Goal: Task Accomplishment & Management: Manage account settings

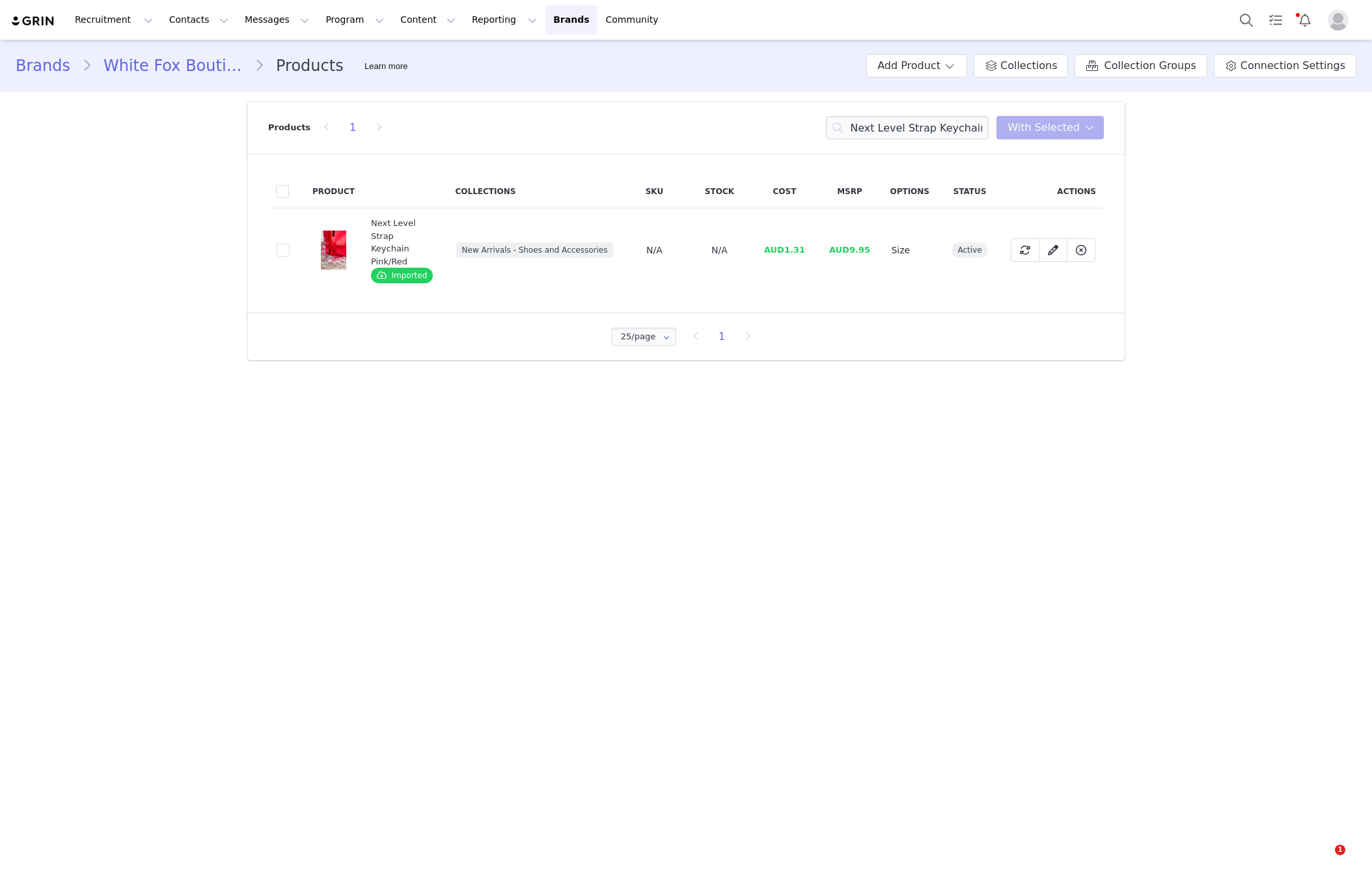
click at [903, 120] on input "Next Level Strap Keychain Pink/Red" at bounding box center [908, 128] width 163 height 23
drag, startPoint x: 0, startPoint y: 0, endPoint x: 899, endPoint y: 116, distance: 906.5
click at [903, 120] on input "Next Level Strap Keychain Pink/Red" at bounding box center [908, 128] width 163 height 23
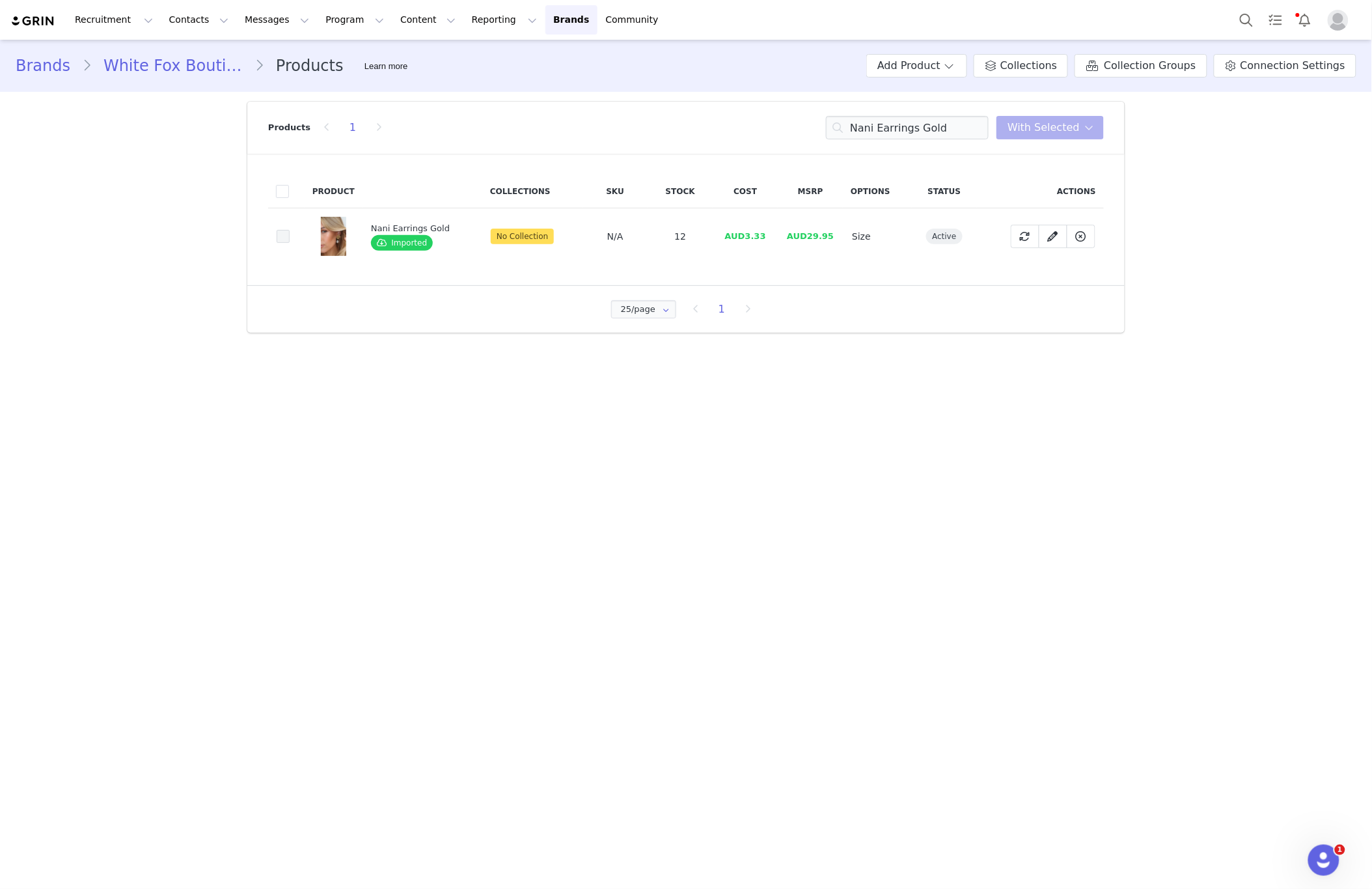
type input "Nani Earrings Gold"
click at [288, 239] on span at bounding box center [283, 236] width 13 height 13
click at [289, 230] on input "b3fd8c19-2766-4fa0-abde-0c7d991fdbe3" at bounding box center [289, 230] width 0 height 0
click at [1061, 138] on span "With Selected" at bounding box center [1050, 128] width 107 height 23
click at [1064, 130] on span "With Selected" at bounding box center [1043, 127] width 72 height 15
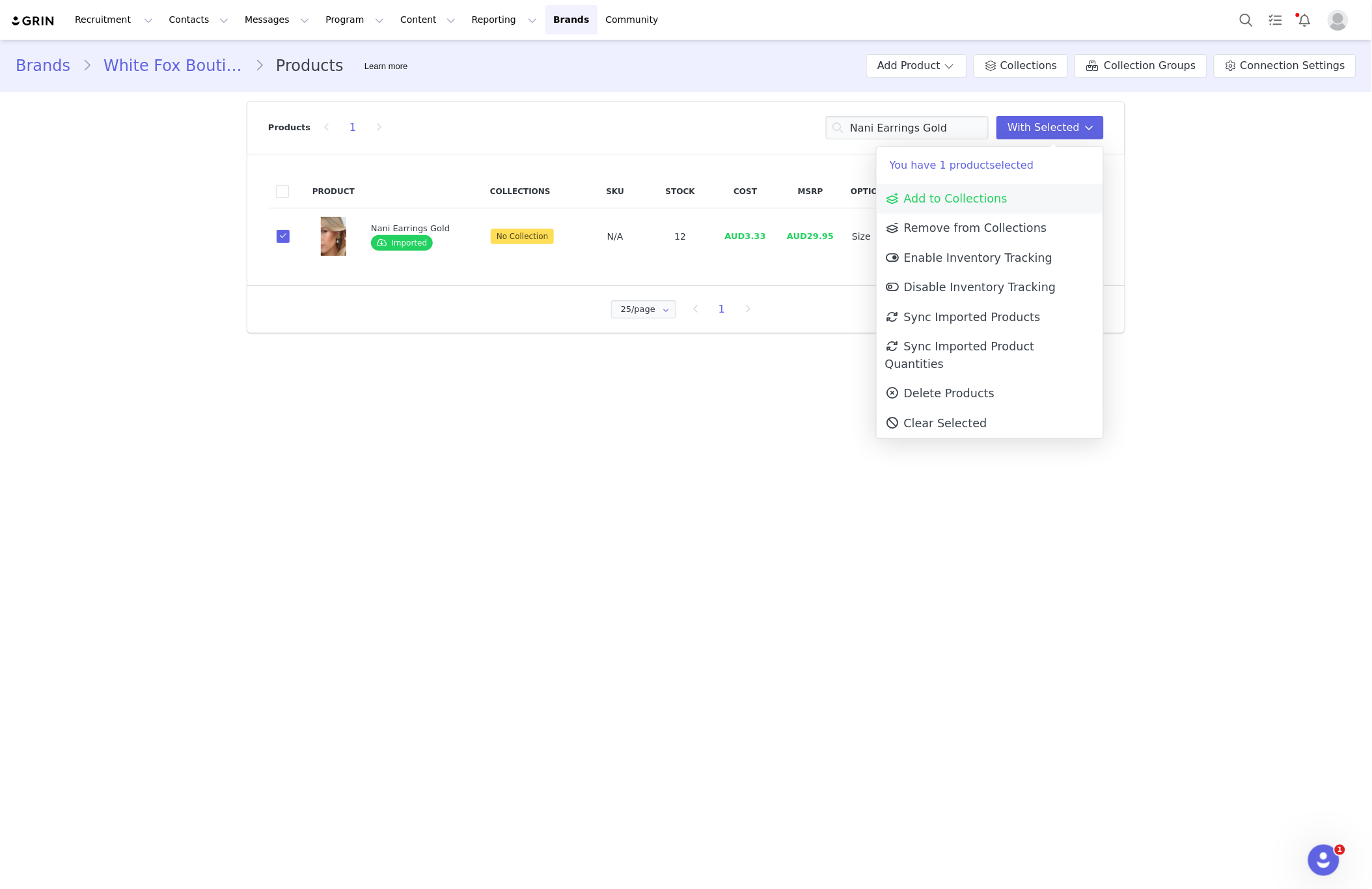
click at [985, 194] on span "Add to Collections" at bounding box center [946, 198] width 122 height 13
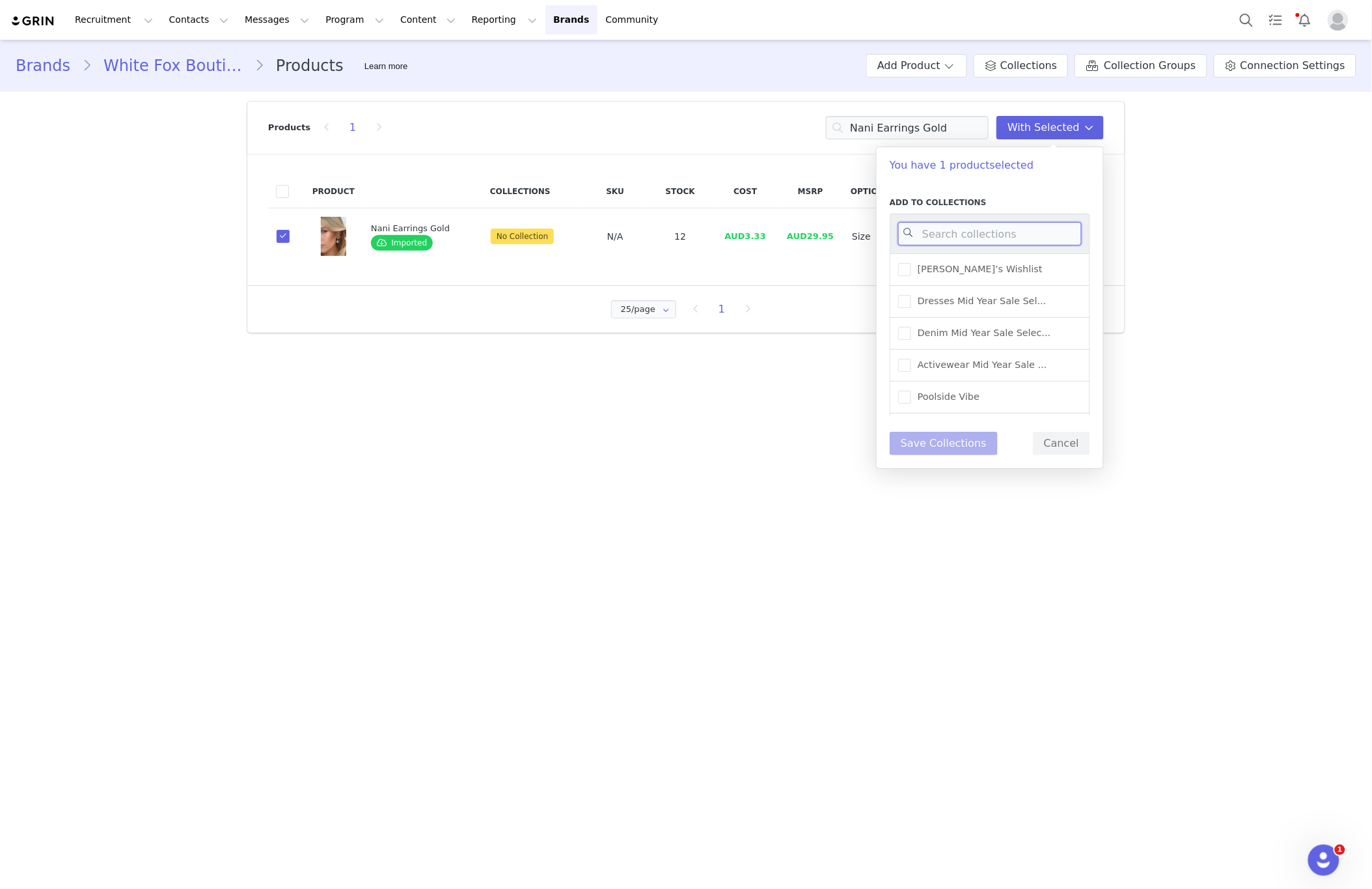
click at [1037, 230] on input at bounding box center [990, 233] width 183 height 23
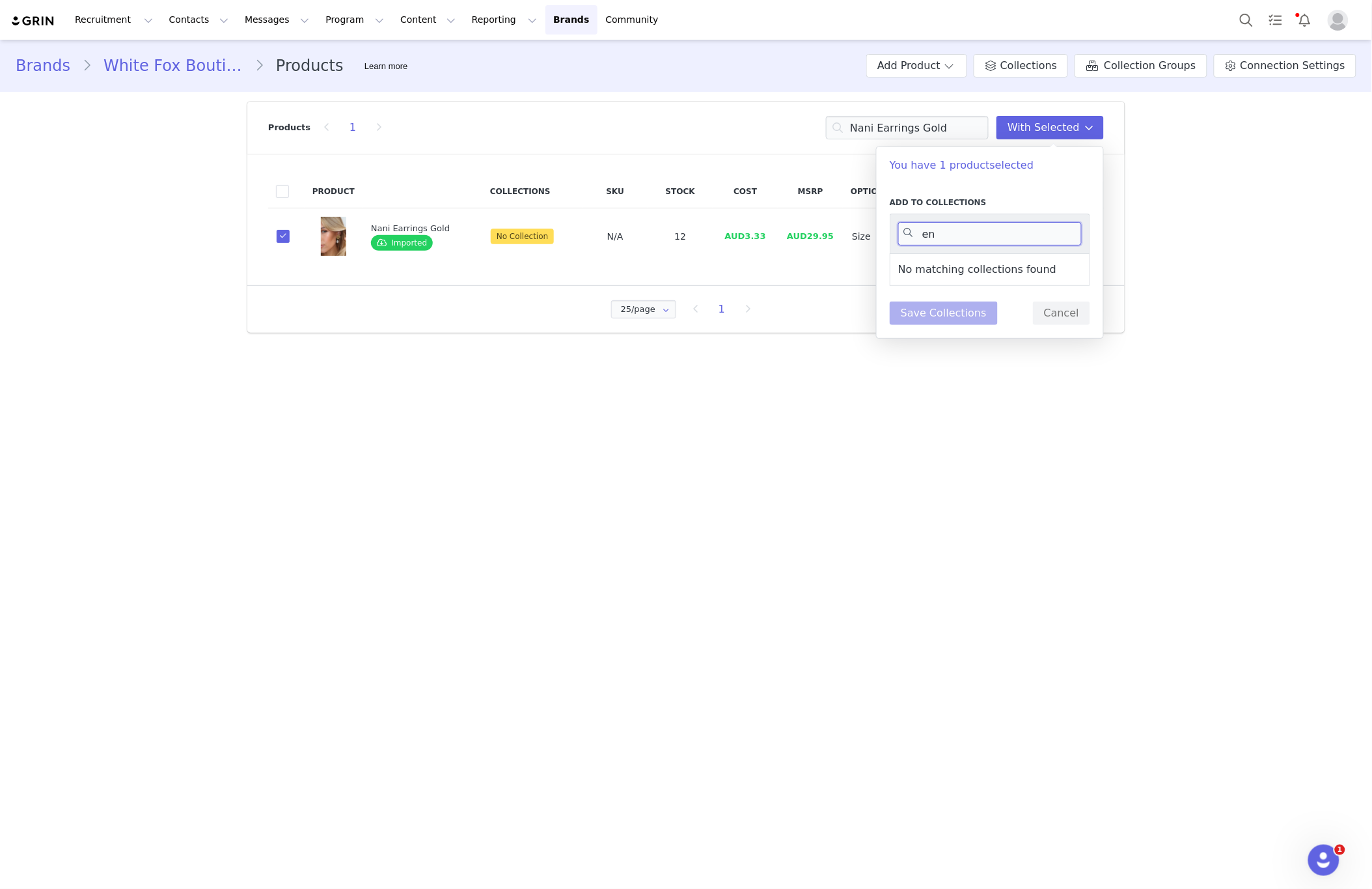
type input "e"
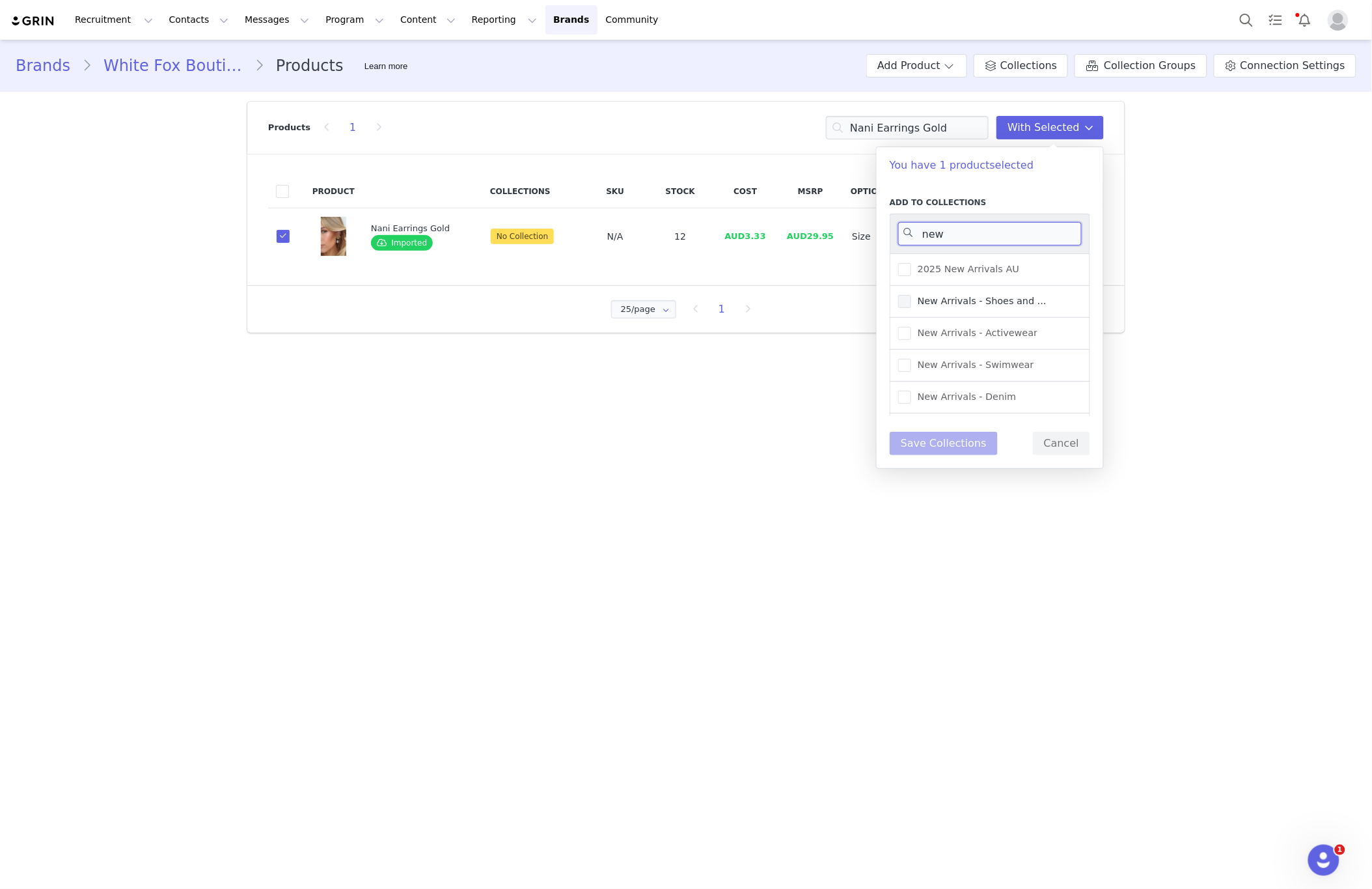
type input "new"
click at [987, 306] on span "New Arrivals - Shoes and ..." at bounding box center [979, 301] width 136 height 13
click at [911, 295] on input "New Arrivals - Shoes and ..." at bounding box center [911, 295] width 0 height 0
click at [956, 440] on button "Save Collections" at bounding box center [943, 443] width 108 height 23
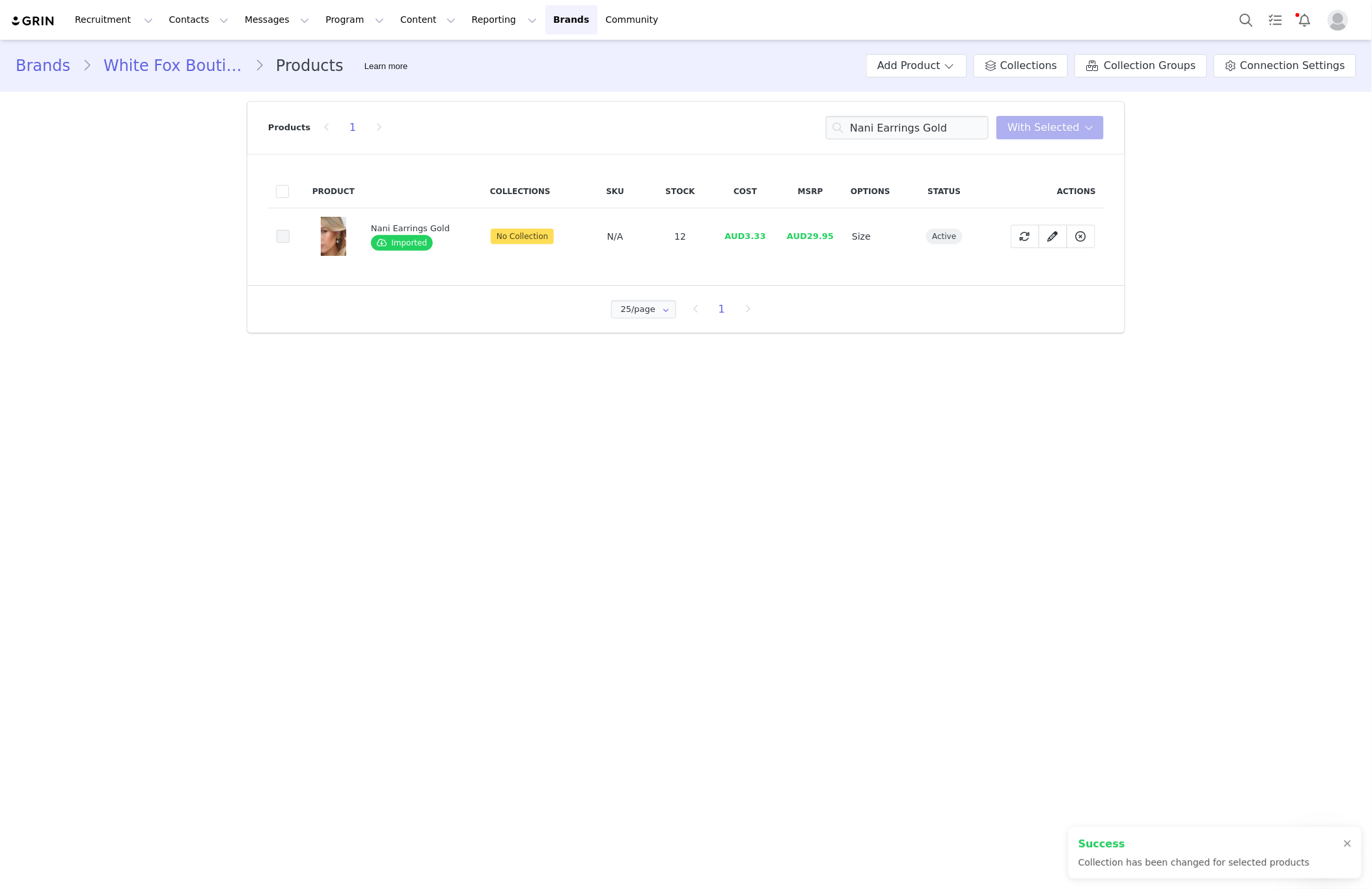
click at [282, 238] on span at bounding box center [283, 236] width 13 height 13
click at [289, 230] on input "b3fd8c19-2766-4fa0-abde-0c7d991fdbe3" at bounding box center [289, 230] width 0 height 0
click at [1063, 136] on button "With Selected" at bounding box center [1050, 128] width 107 height 23
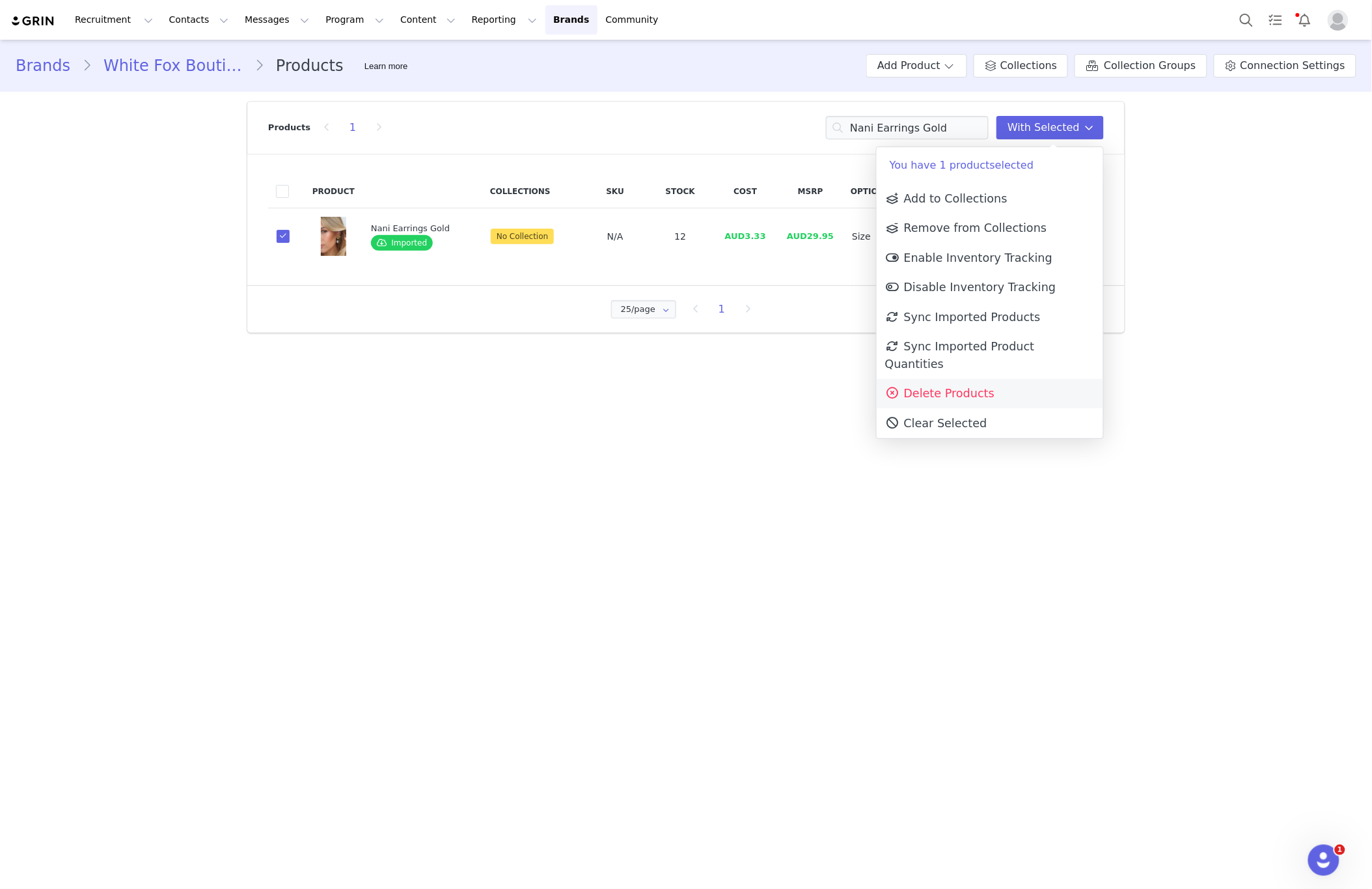
click at [950, 387] on span "Delete Products" at bounding box center [940, 393] width 109 height 13
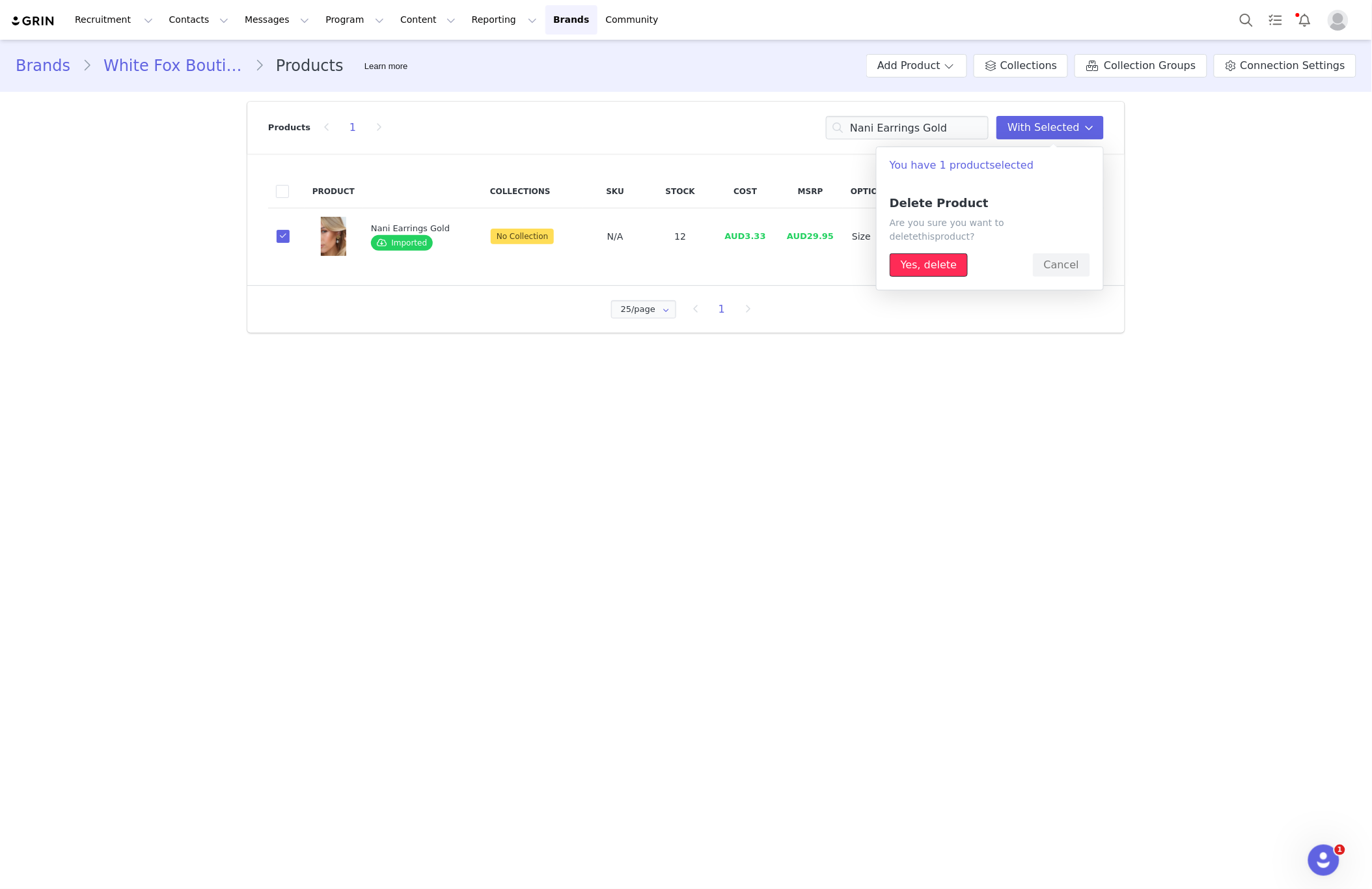
click at [924, 253] on button "Yes, delete" at bounding box center [928, 264] width 78 height 23
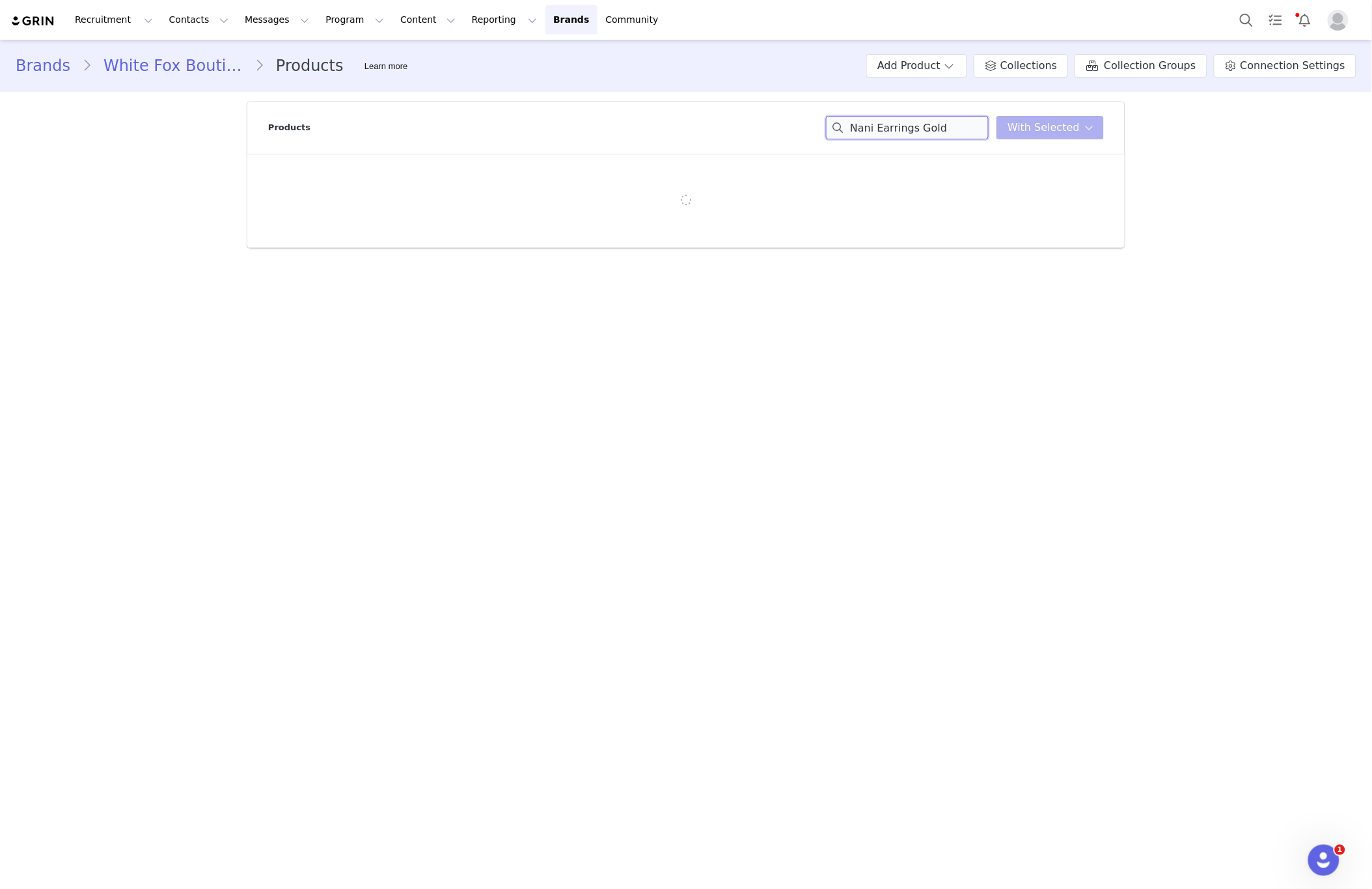
click at [947, 126] on input "Nani Earrings Gold" at bounding box center [908, 128] width 163 height 23
paste input "[PERSON_NAME] Earrings & Necklace Set Silver"
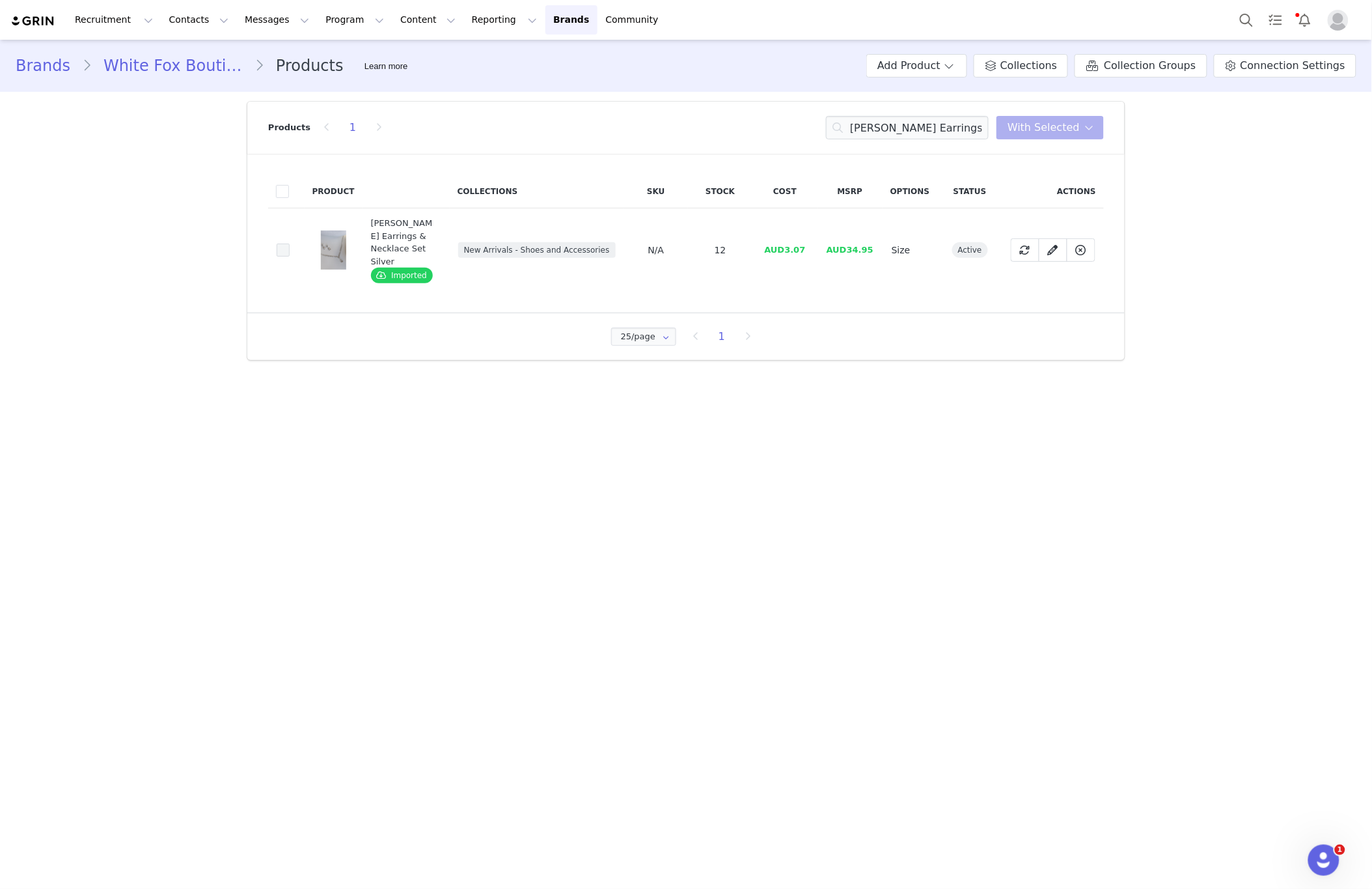
click at [285, 246] on span at bounding box center [283, 250] width 13 height 13
click at [289, 244] on input "562193ff-9e7a-46c8-8a1a-970f7975fdda" at bounding box center [289, 244] width 0 height 0
click at [1037, 130] on span "With Selected" at bounding box center [1043, 127] width 72 height 15
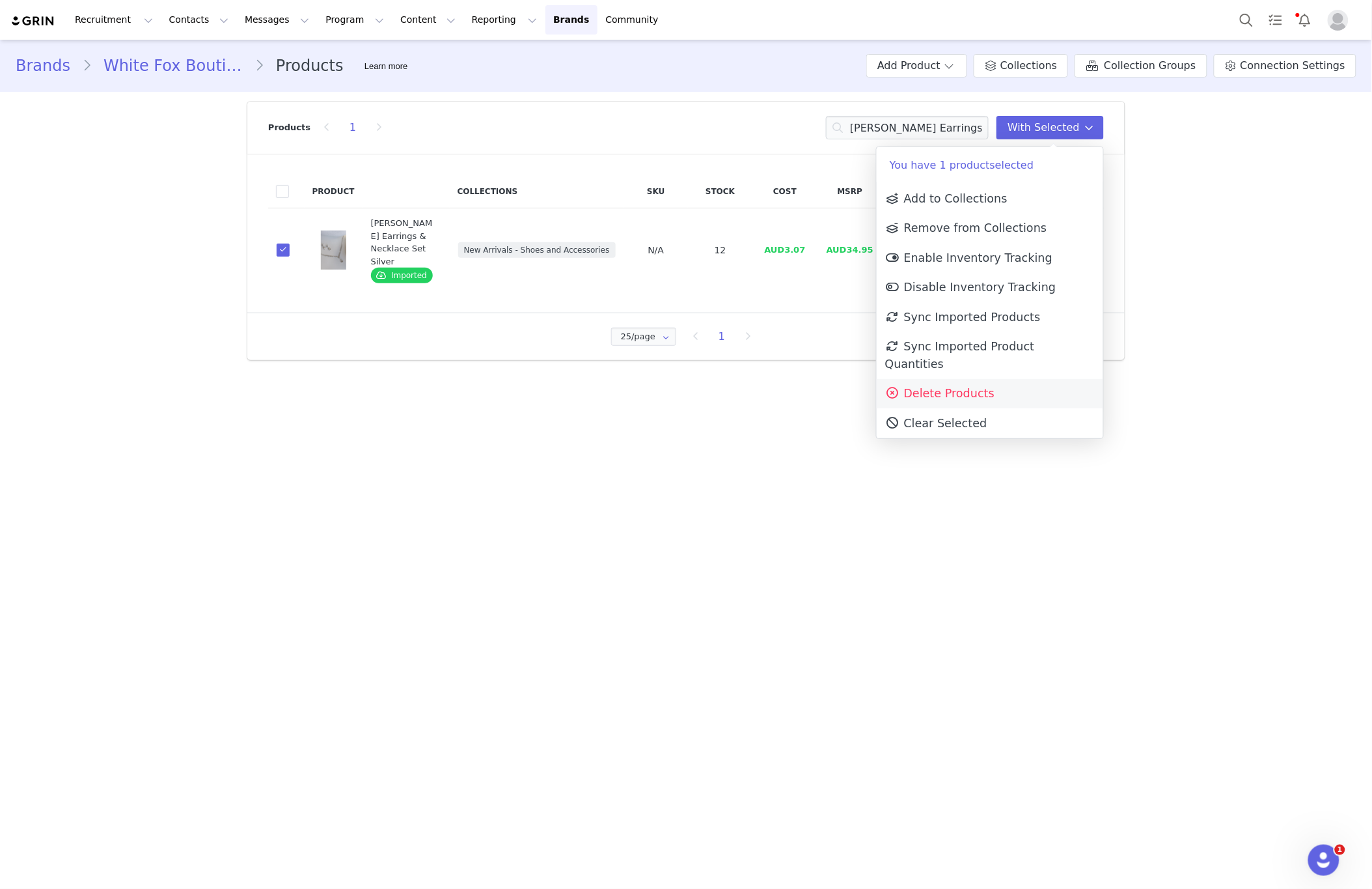
click at [921, 387] on span "Delete Products" at bounding box center [940, 393] width 109 height 13
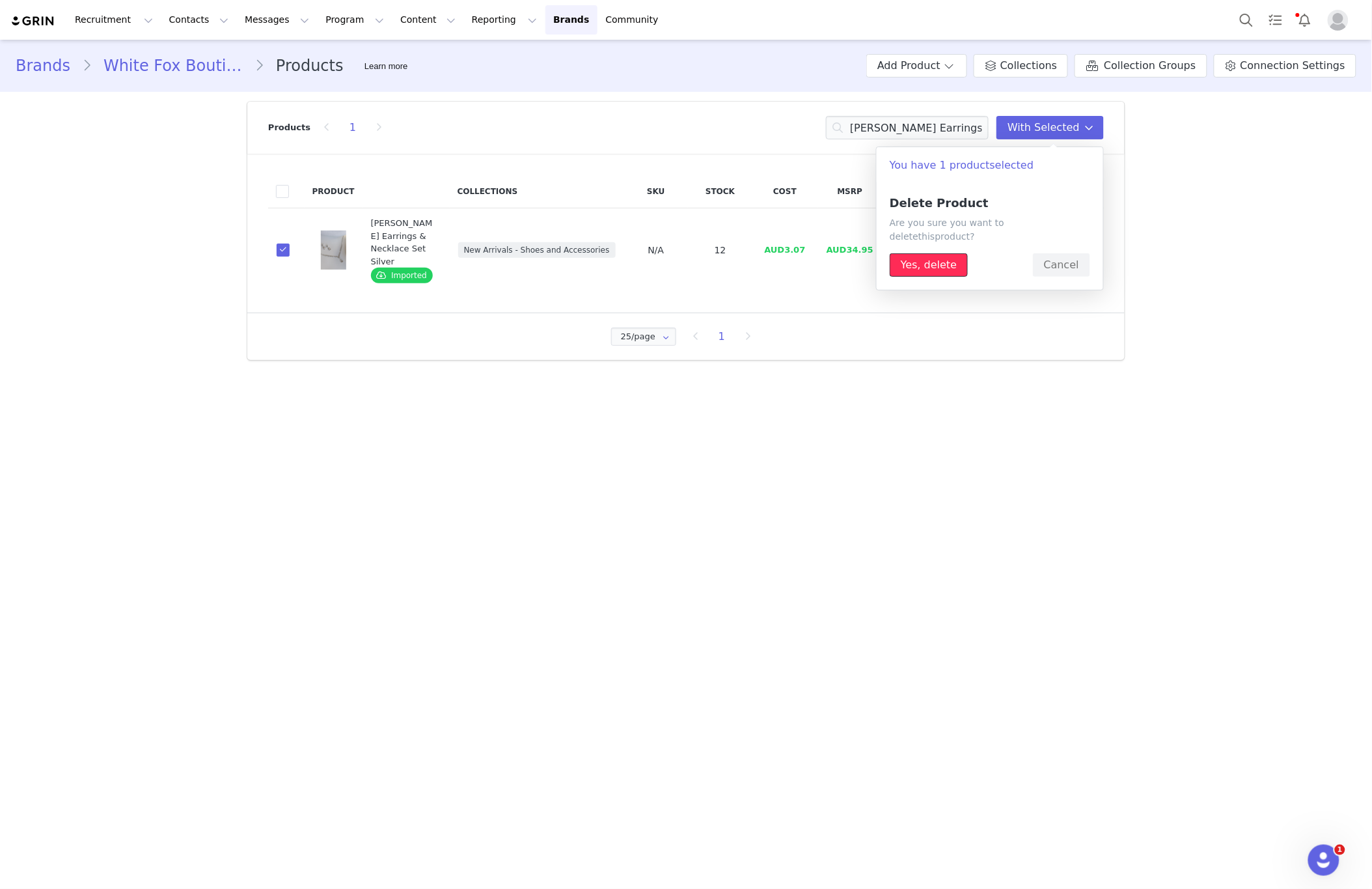
click at [912, 256] on button "Yes, delete" at bounding box center [928, 264] width 78 height 23
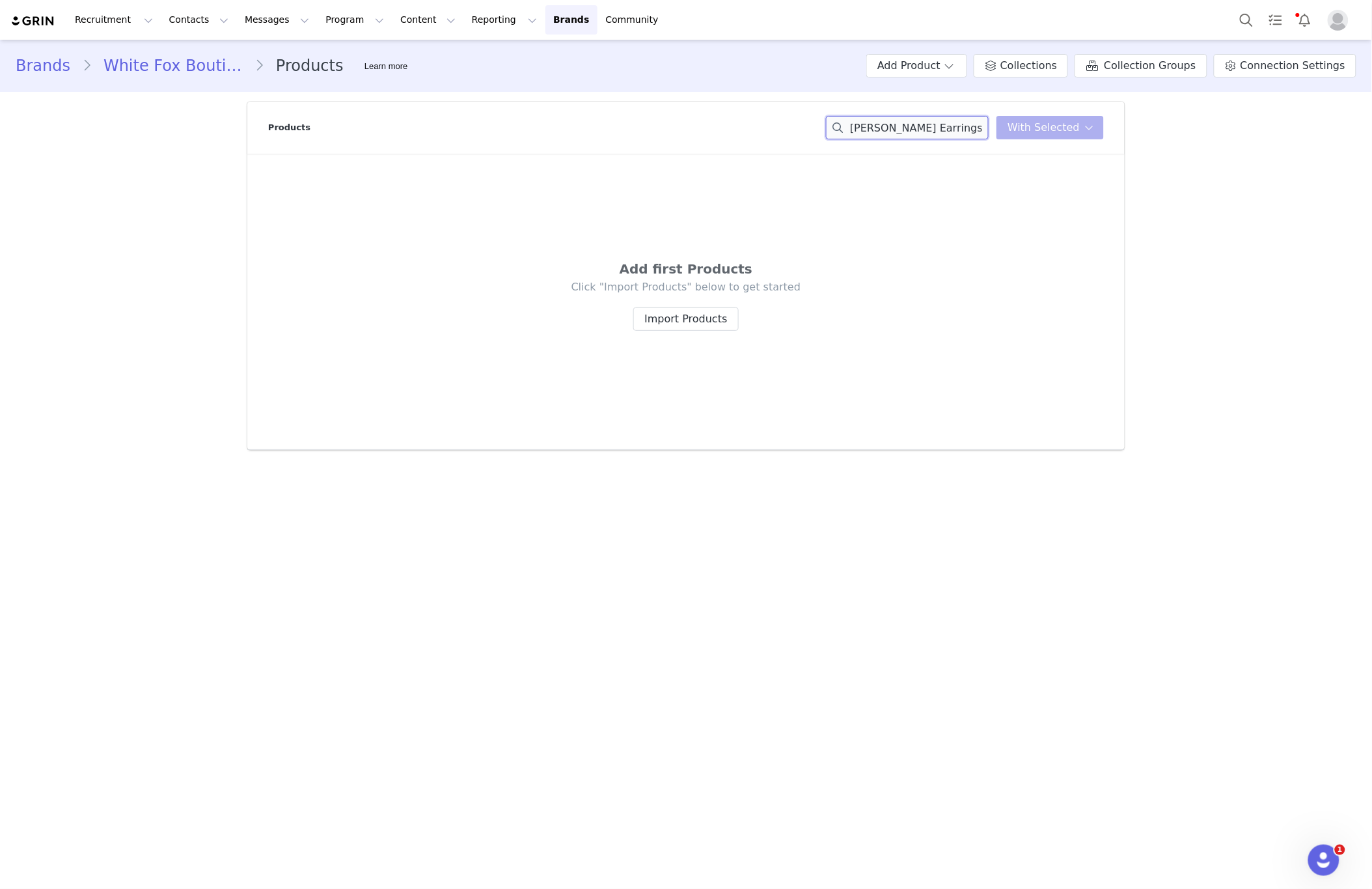
click at [883, 126] on input "[PERSON_NAME] Earrings & Necklace Set Silver" at bounding box center [908, 128] width 163 height 23
paste input "Teddy Earrings Gold/Pink"
click at [861, 127] on input "Teddy Earrings Gold/Pink" at bounding box center [908, 128] width 163 height 23
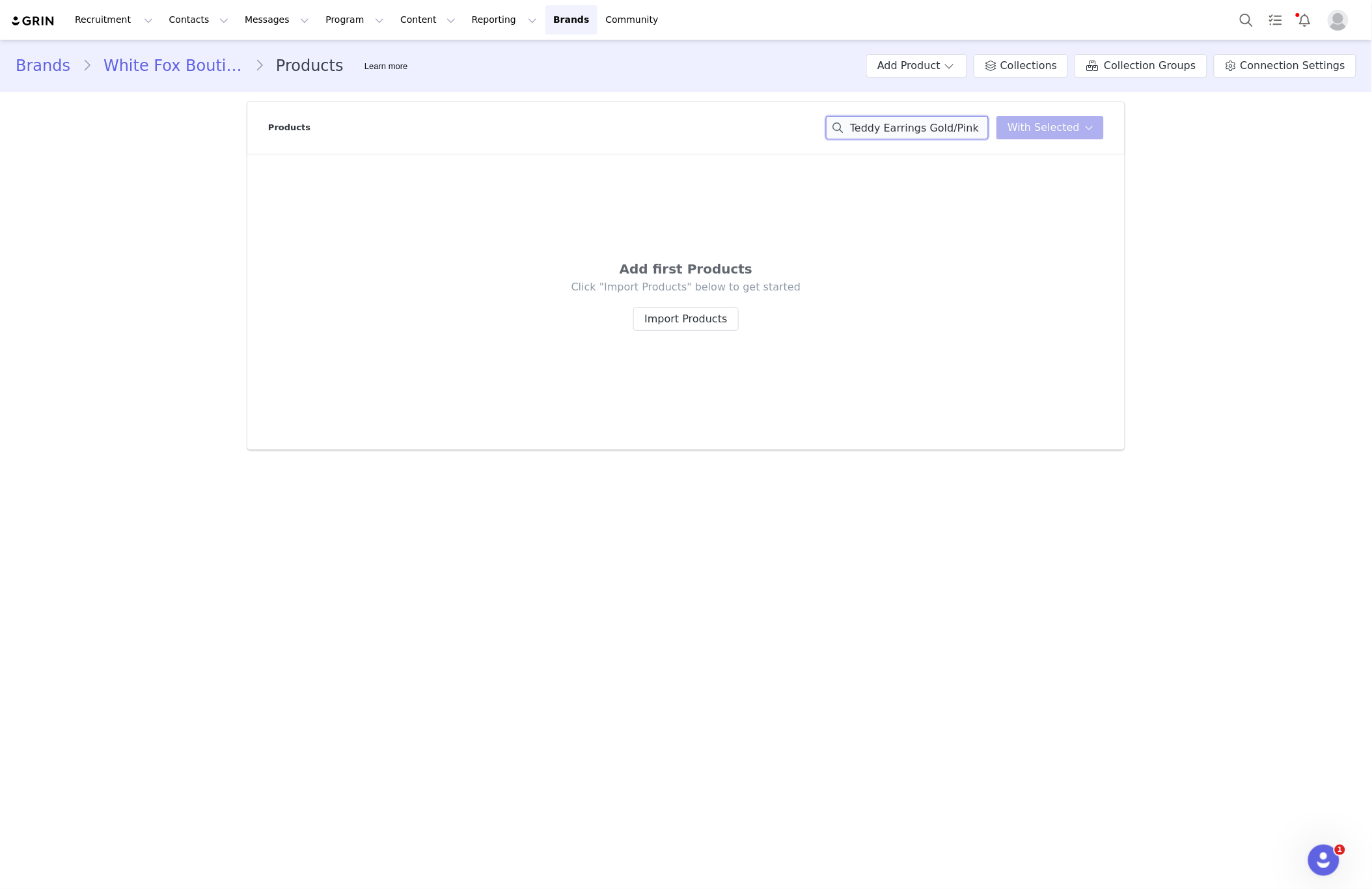
click at [893, 136] on input "Teddy Earrings Gold/Pink" at bounding box center [908, 128] width 163 height 23
drag, startPoint x: 893, startPoint y: 136, endPoint x: 907, endPoint y: 136, distance: 14.0
click at [893, 136] on input "Teddy Earrings Gold/Pink" at bounding box center [908, 128] width 163 height 23
paste input "Out & About Heels Nude Patent"
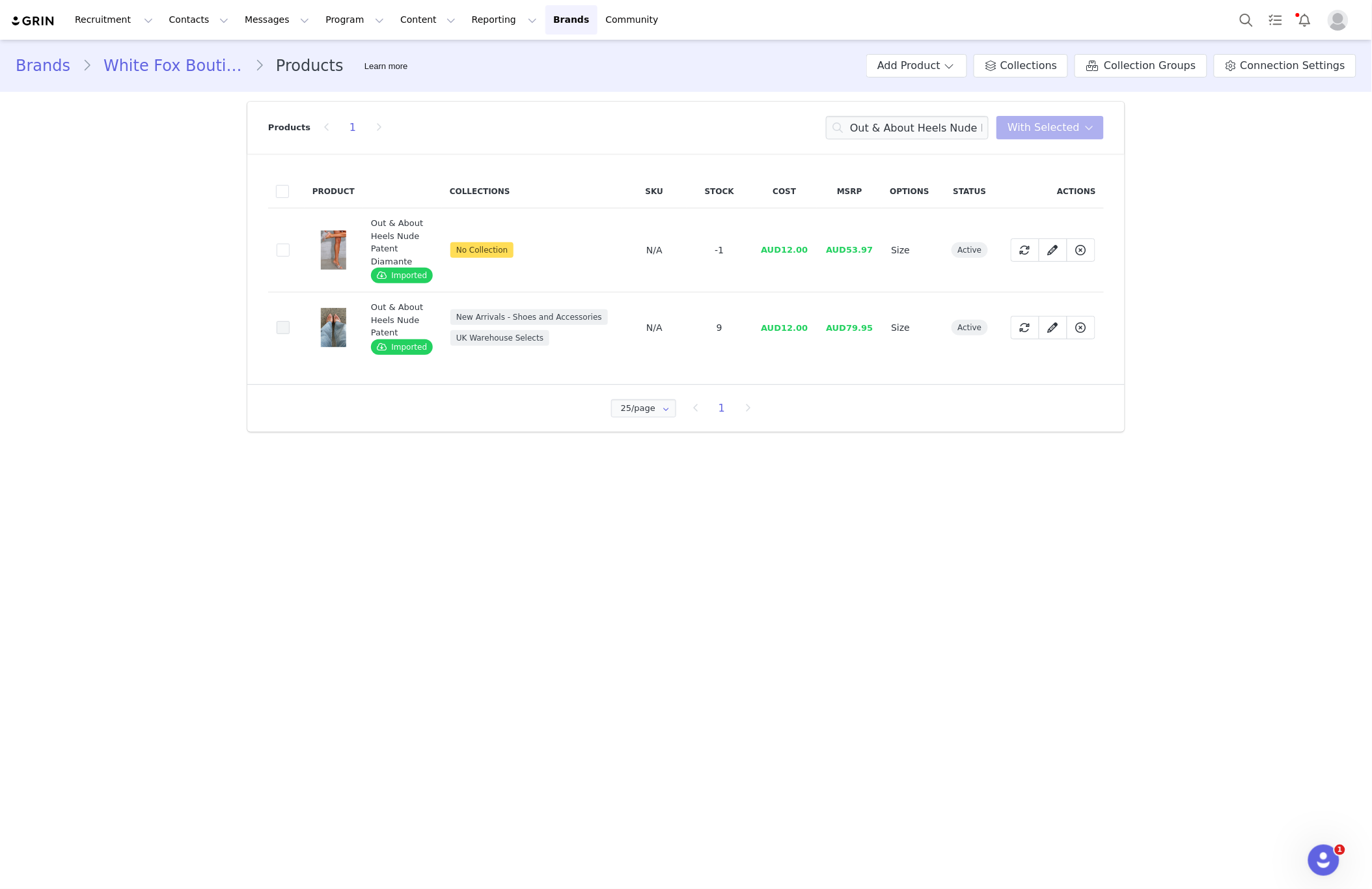
click at [287, 329] on span at bounding box center [283, 327] width 13 height 13
click at [289, 321] on input "d431d699-0e07-4ba2-86ad-b2d00baa8aef" at bounding box center [289, 321] width 0 height 0
click at [1058, 136] on button "With Selected" at bounding box center [1050, 128] width 107 height 23
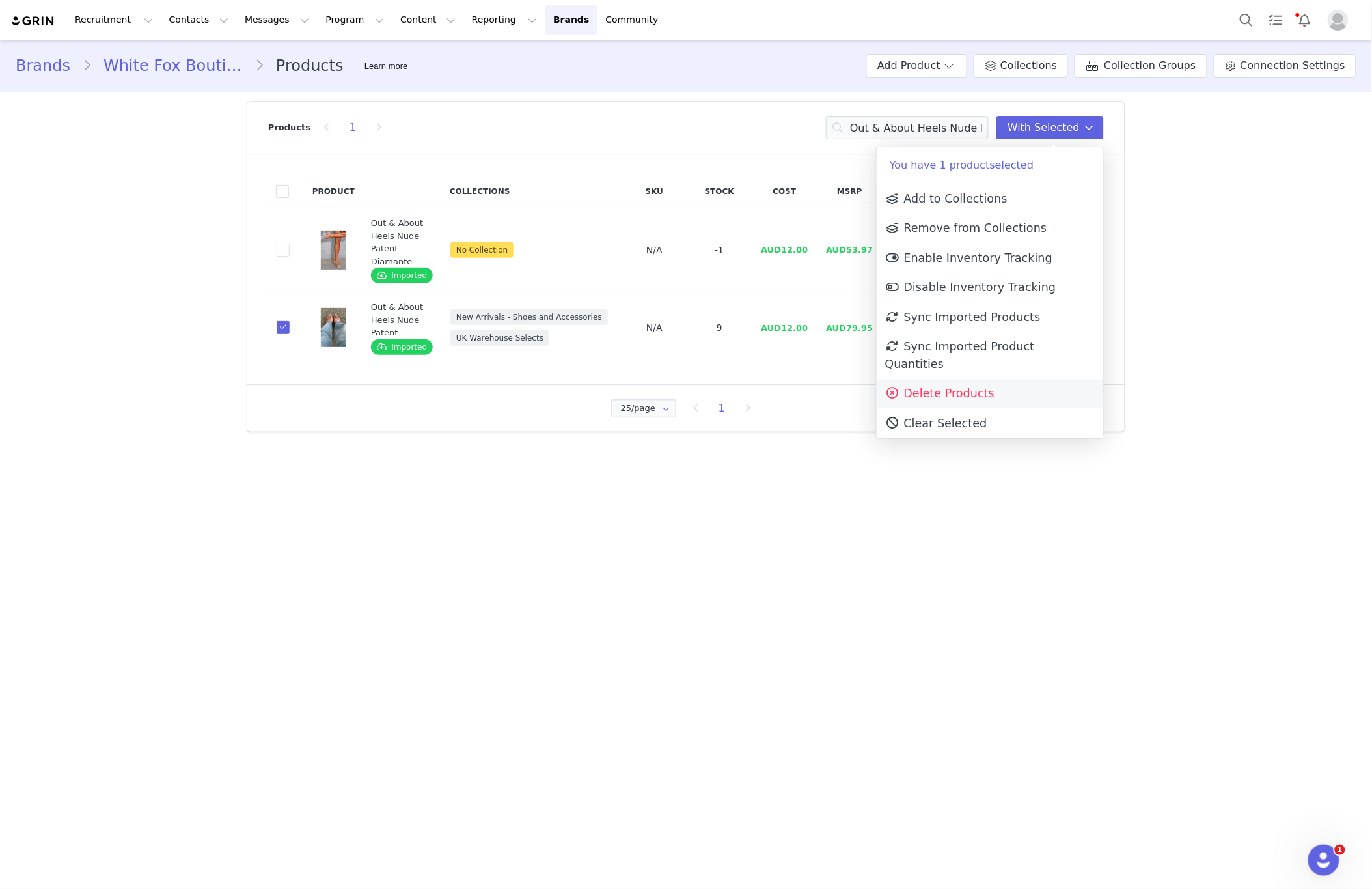
click at [933, 388] on link "Delete Products" at bounding box center [991, 394] width 227 height 30
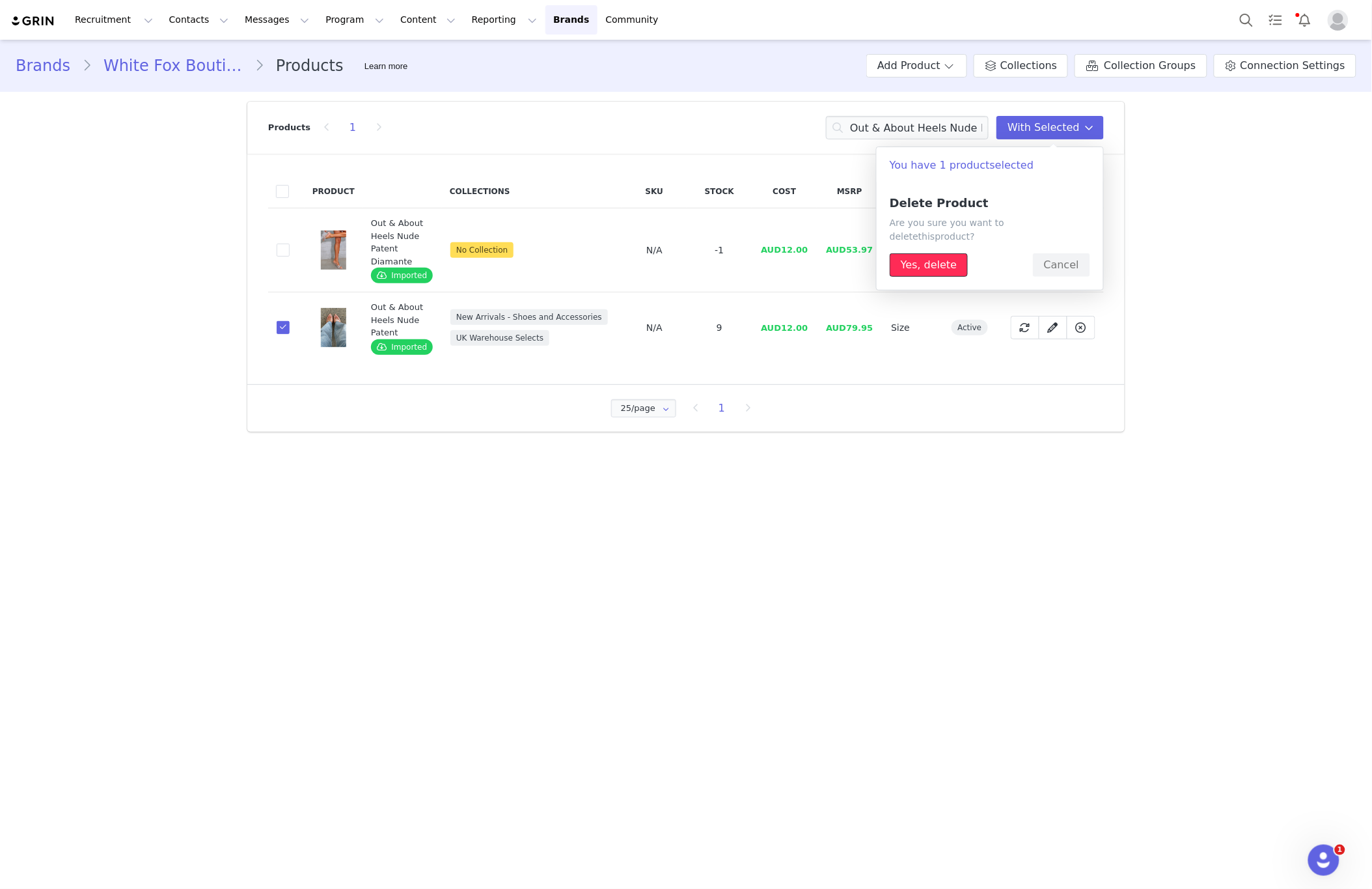
click at [927, 253] on button "Yes, delete" at bounding box center [928, 264] width 78 height 23
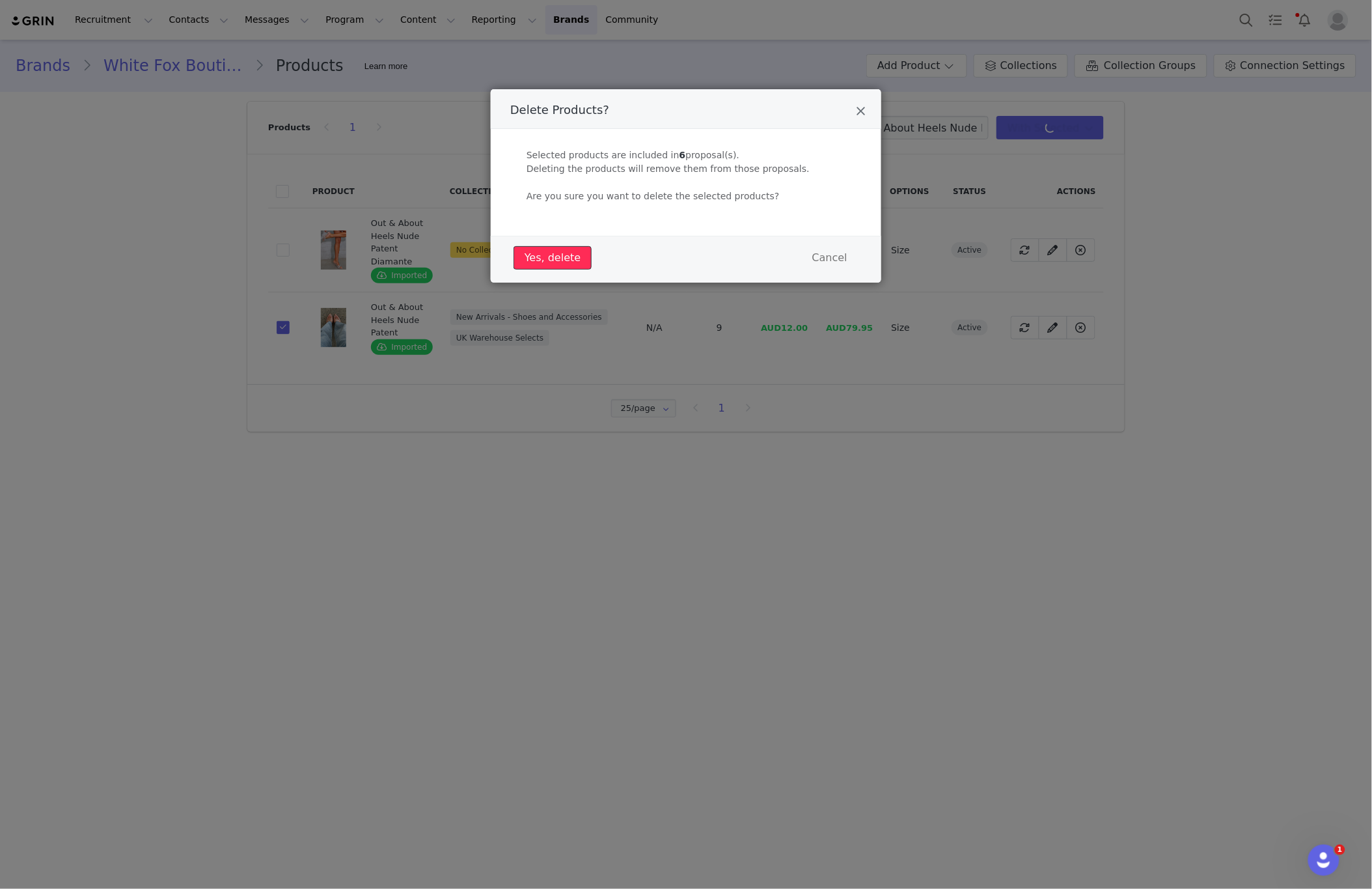
click at [560, 267] on button "Yes, delete" at bounding box center [552, 257] width 78 height 23
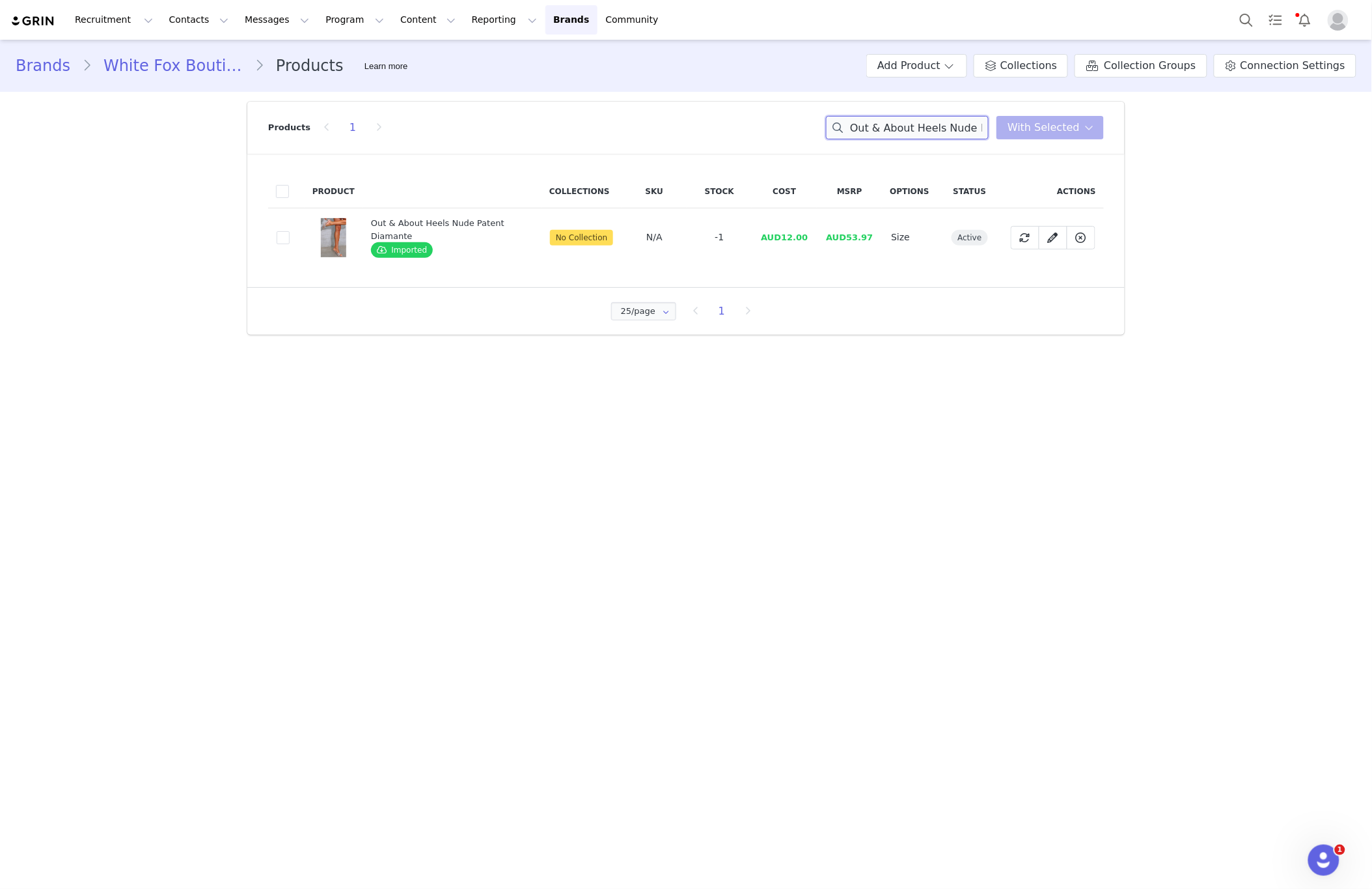
click at [916, 122] on input "Out & About Heels Nude Patent" at bounding box center [908, 128] width 163 height 23
drag, startPoint x: 916, startPoint y: 122, endPoint x: 911, endPoint y: 138, distance: 16.8
click at [916, 123] on input "Out & About Heels Nude Patent" at bounding box center [908, 128] width 163 height 23
paste input "Tash Headband White"
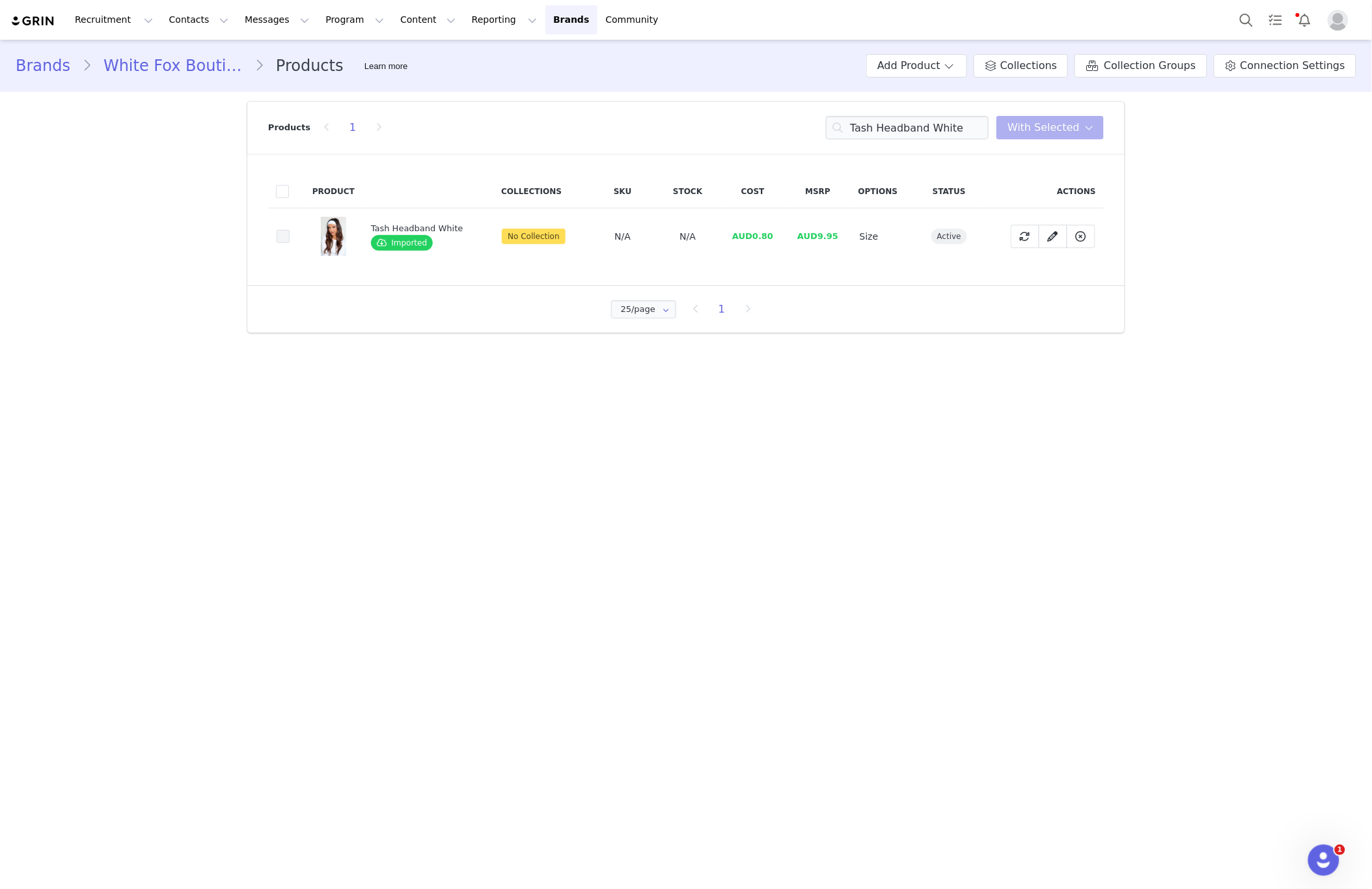
click at [289, 239] on span at bounding box center [283, 237] width 13 height 14
click at [289, 230] on input "80044e25-07d0-4b1c-9c3e-e1c4f8042d9b" at bounding box center [289, 230] width 0 height 0
click at [1041, 130] on span "With Selected" at bounding box center [1043, 127] width 72 height 15
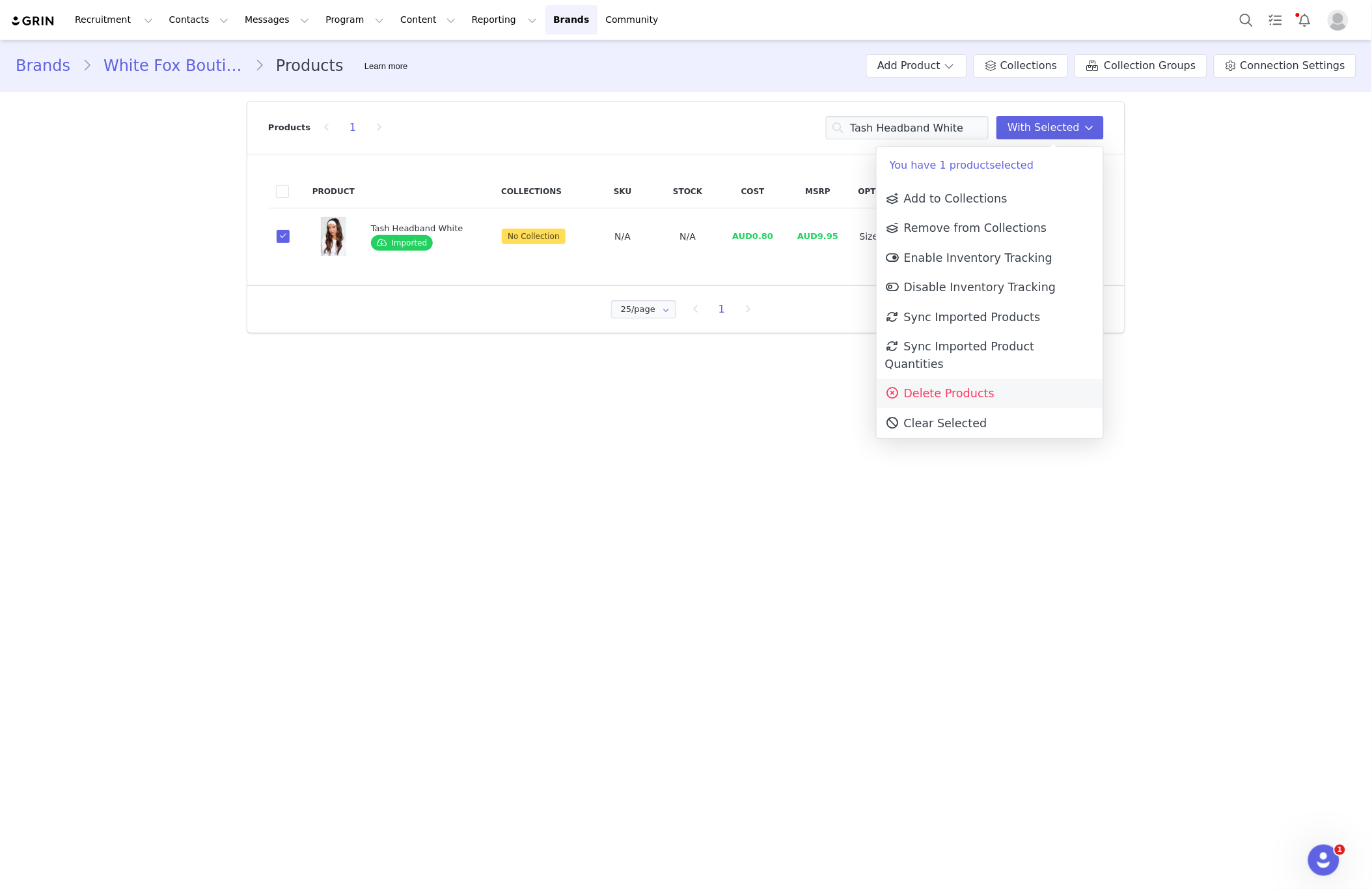
click at [920, 388] on link "Delete Products" at bounding box center [991, 394] width 227 height 30
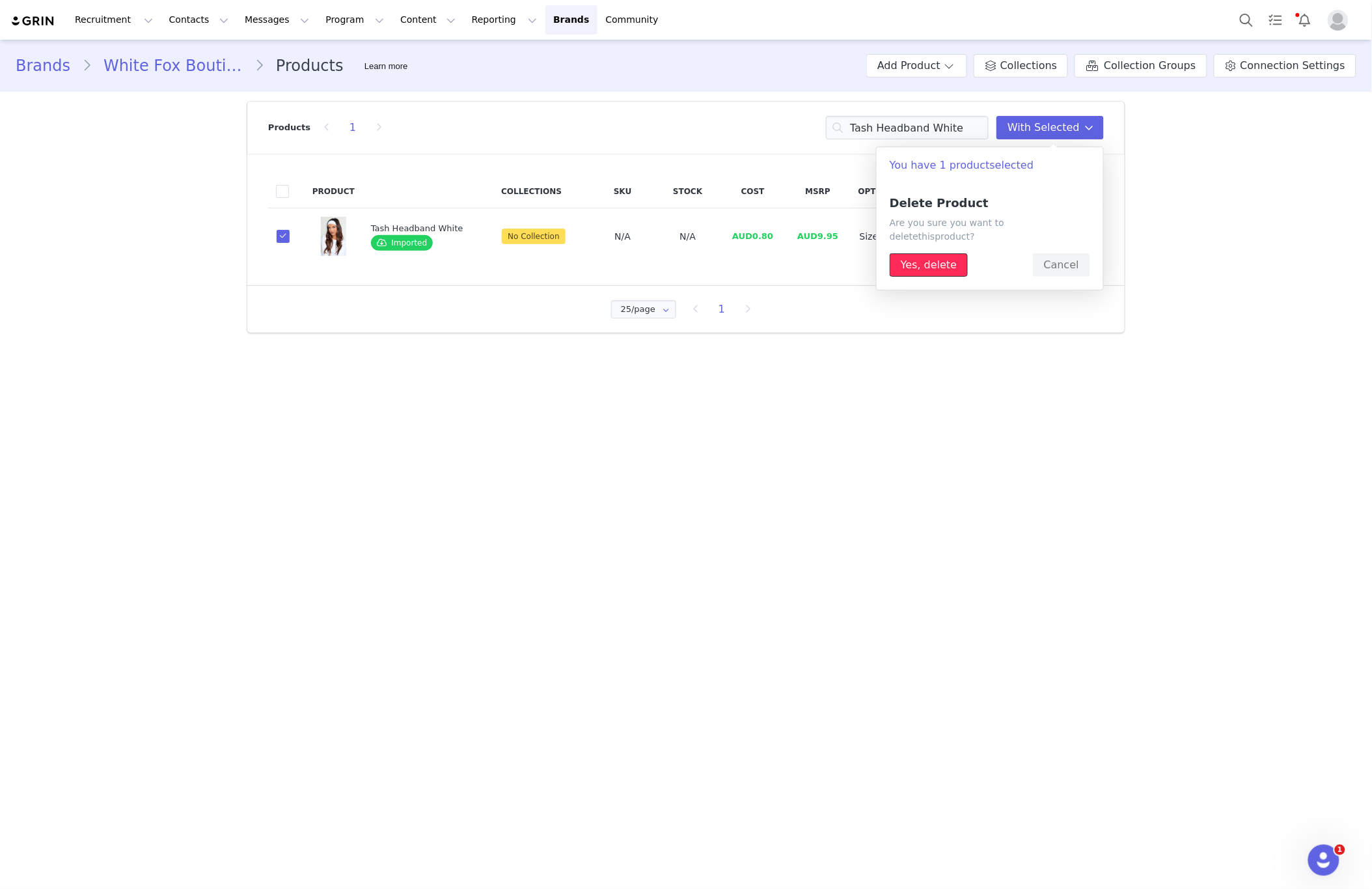
click at [933, 260] on button "Yes, delete" at bounding box center [928, 264] width 78 height 23
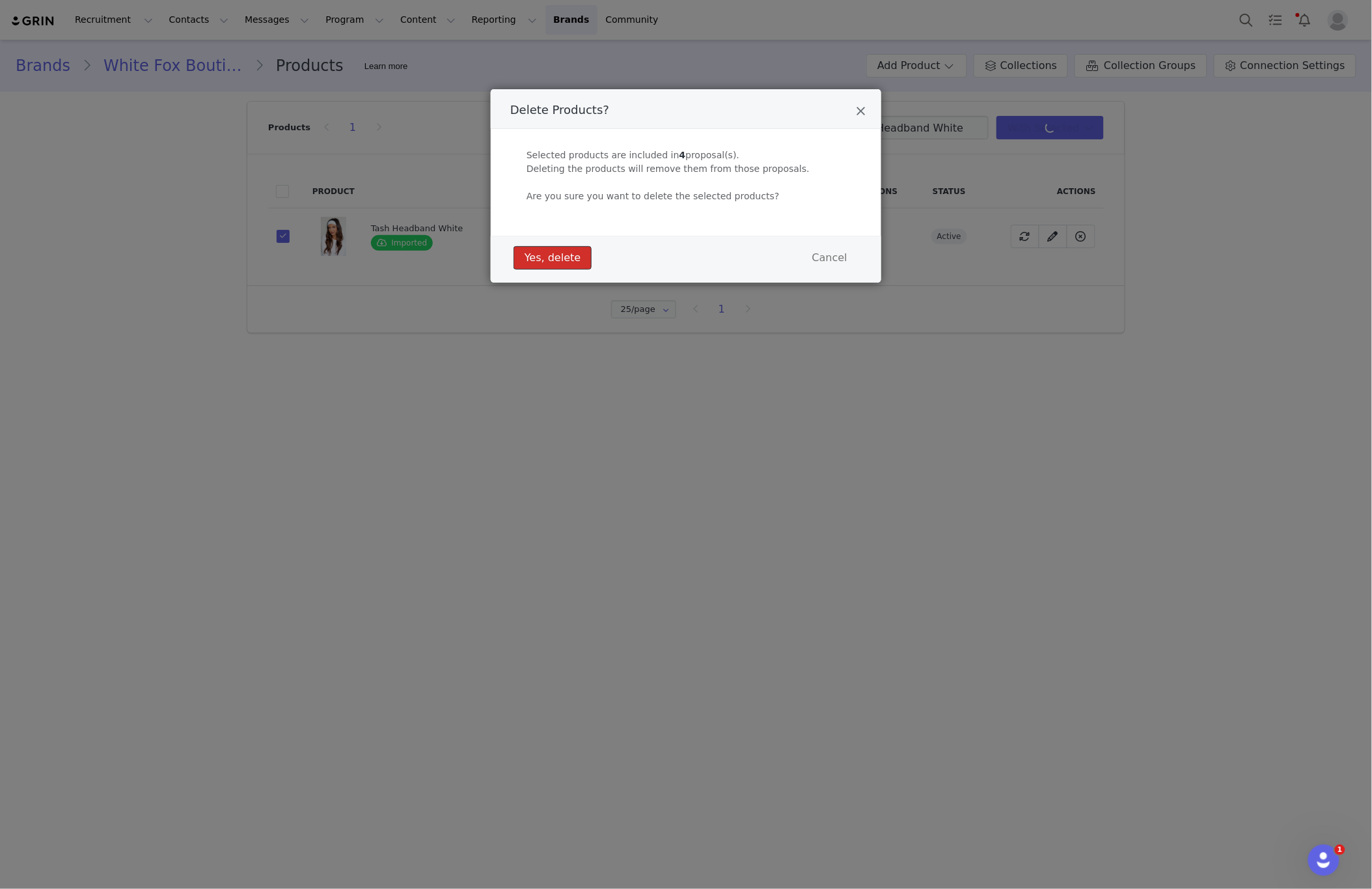
click at [573, 249] on button "Yes, delete" at bounding box center [552, 257] width 78 height 23
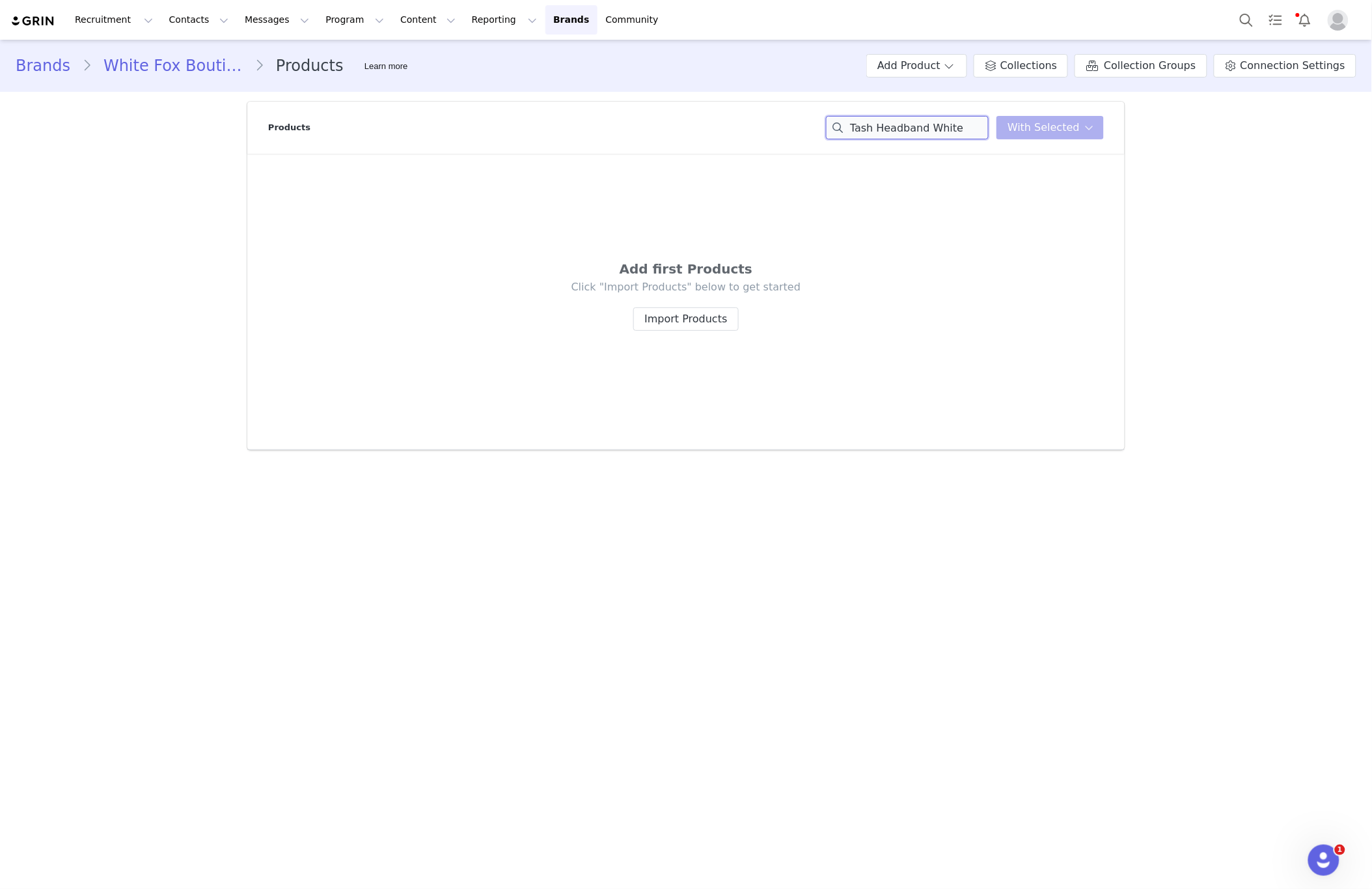
click at [963, 129] on input "Tash Headband White" at bounding box center [908, 128] width 163 height 23
paste input "heodore Earrings Gold"
type input "[PERSON_NAME] Gold"
